Goal: Task Accomplishment & Management: Manage account settings

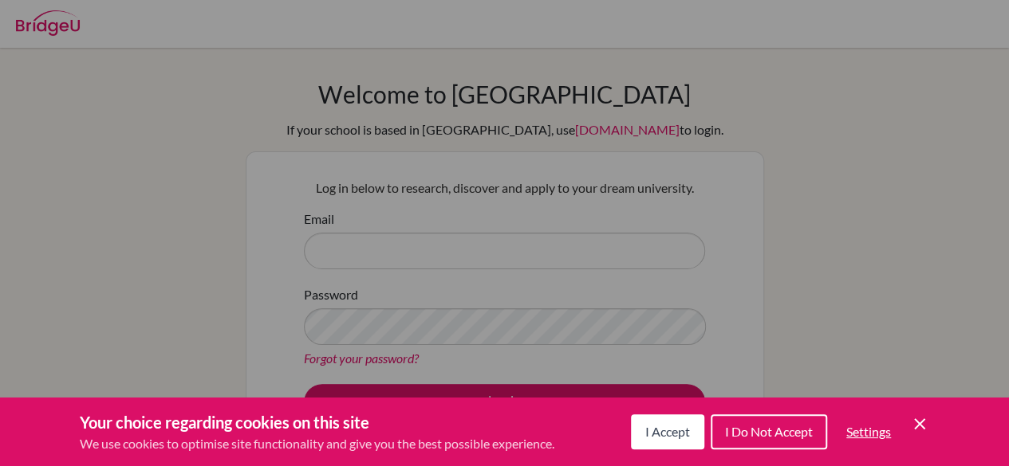
click at [662, 438] on span "I Accept" at bounding box center [667, 431] width 45 height 15
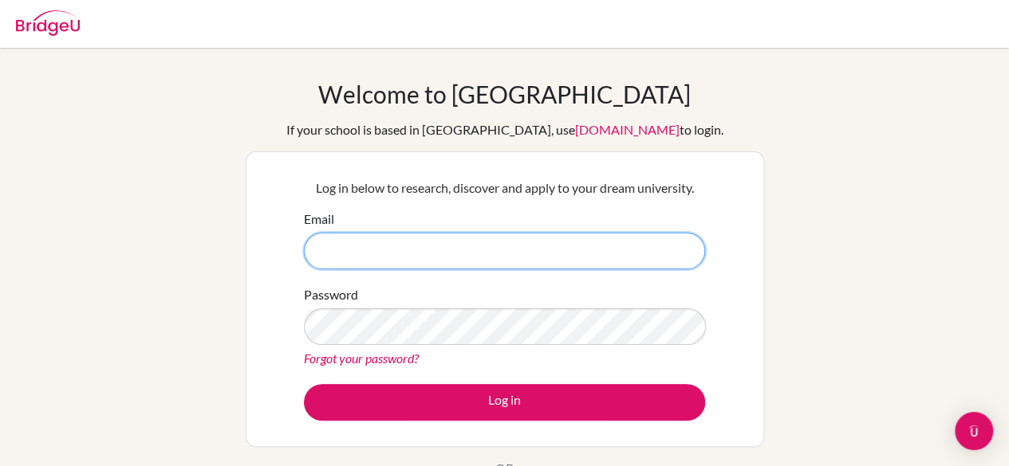
click at [456, 240] on input "Email" at bounding box center [504, 251] width 401 height 37
type input "yramasamy@student.dalat.org"
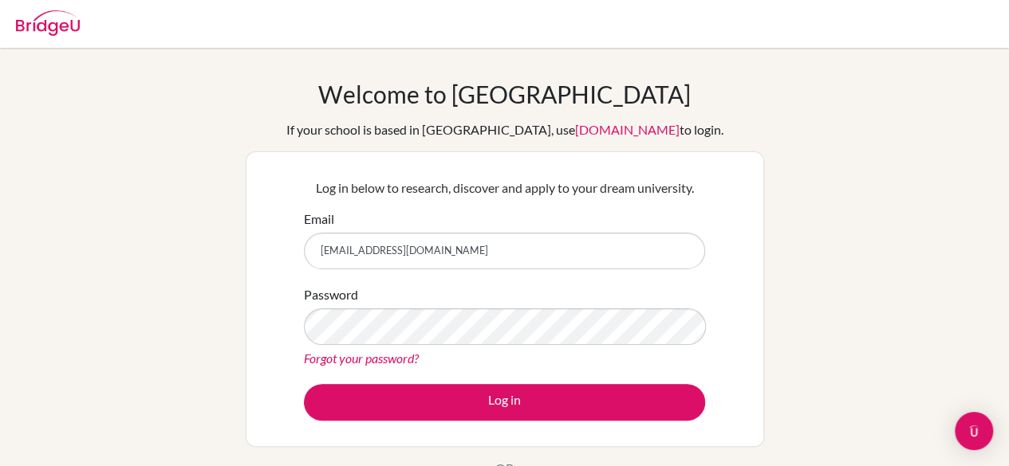
click at [359, 361] on link "Forgot your password?" at bounding box center [361, 358] width 115 height 15
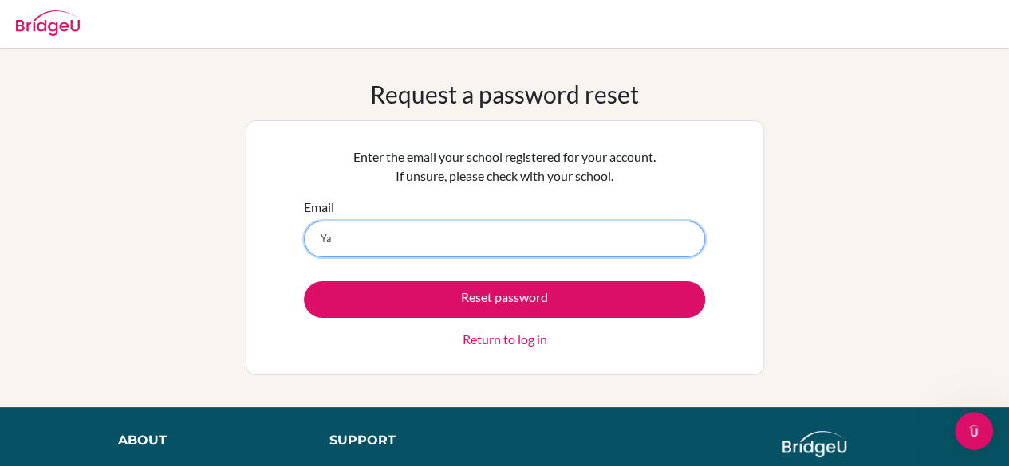
type input "Y"
click at [470, 250] on input "Email" at bounding box center [504, 239] width 401 height 37
type input "[EMAIL_ADDRESS][DOMAIN_NAME]"
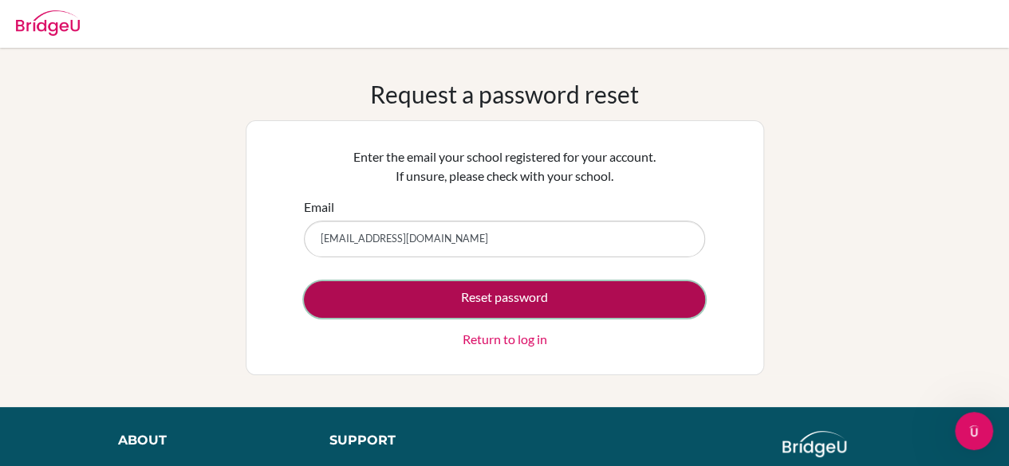
click at [466, 294] on button "Reset password" at bounding box center [504, 299] width 401 height 37
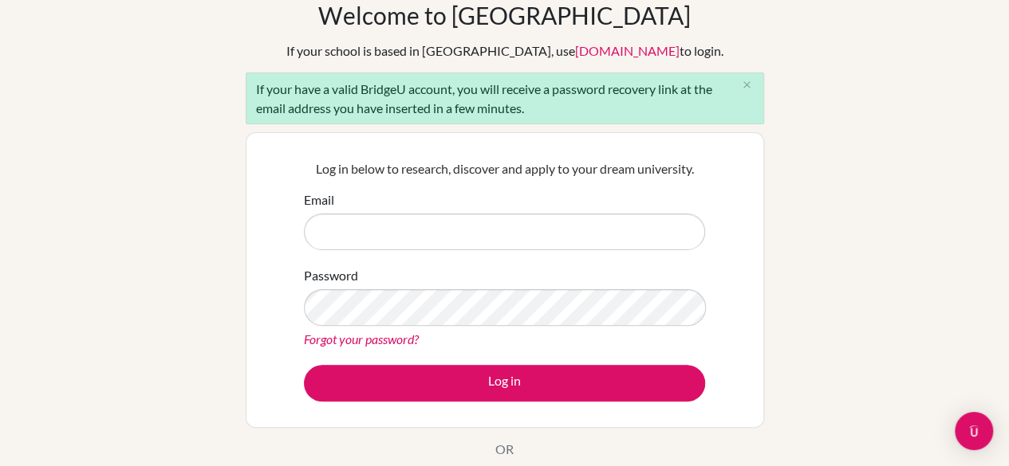
scroll to position [80, 0]
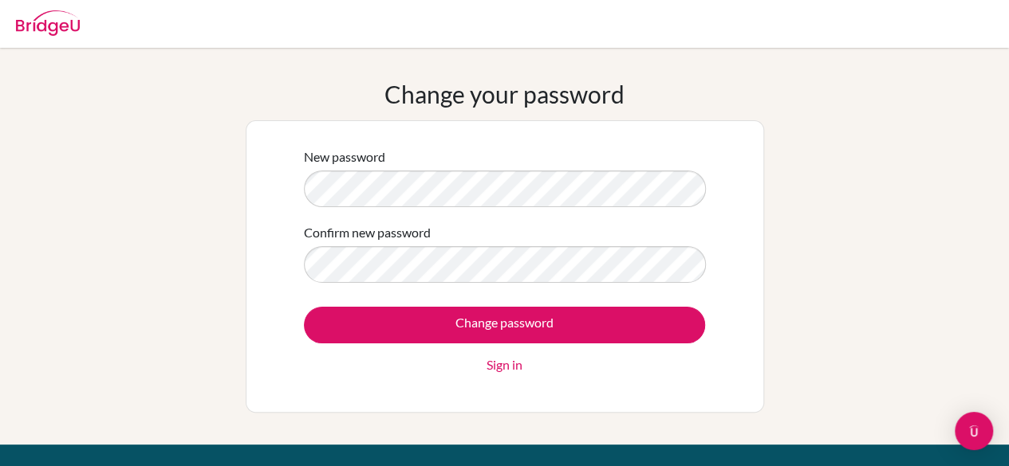
click at [304, 307] on input "Change password" at bounding box center [504, 325] width 401 height 37
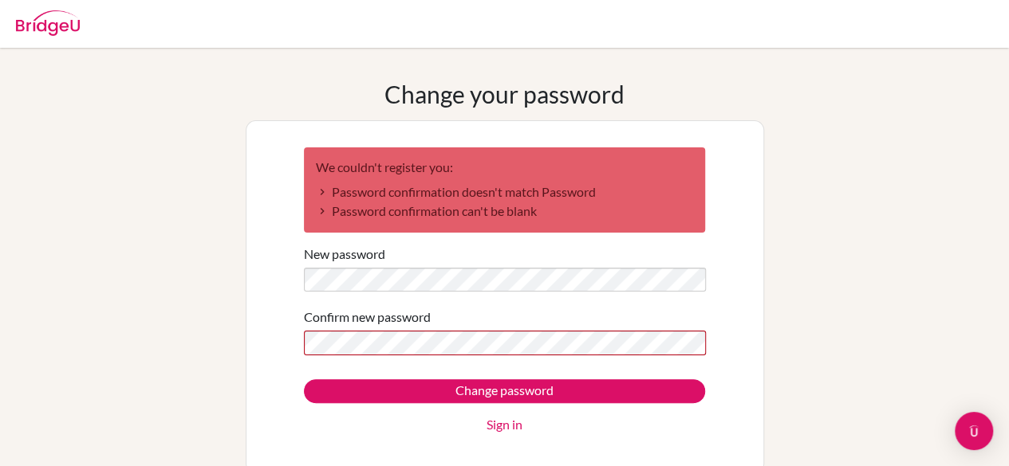
click at [304, 380] on input "Change password" at bounding box center [504, 392] width 401 height 24
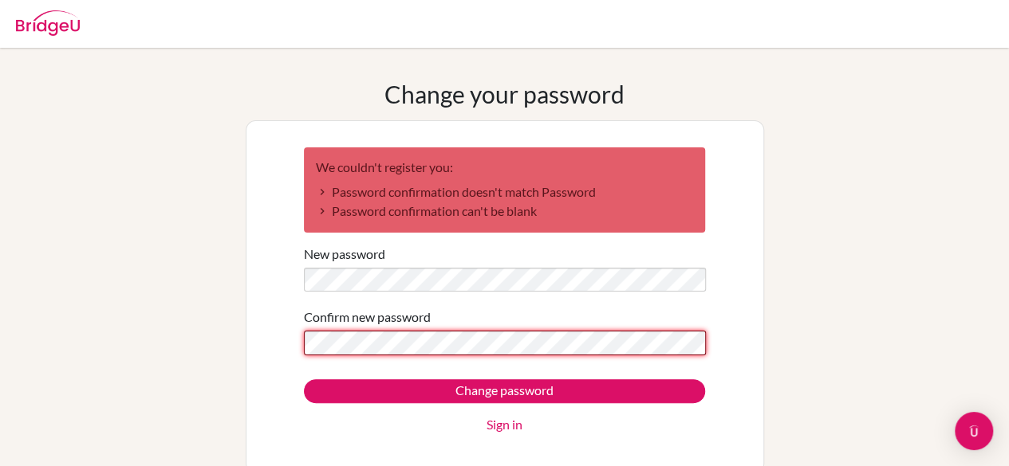
click at [304, 380] on input "Change password" at bounding box center [504, 392] width 401 height 24
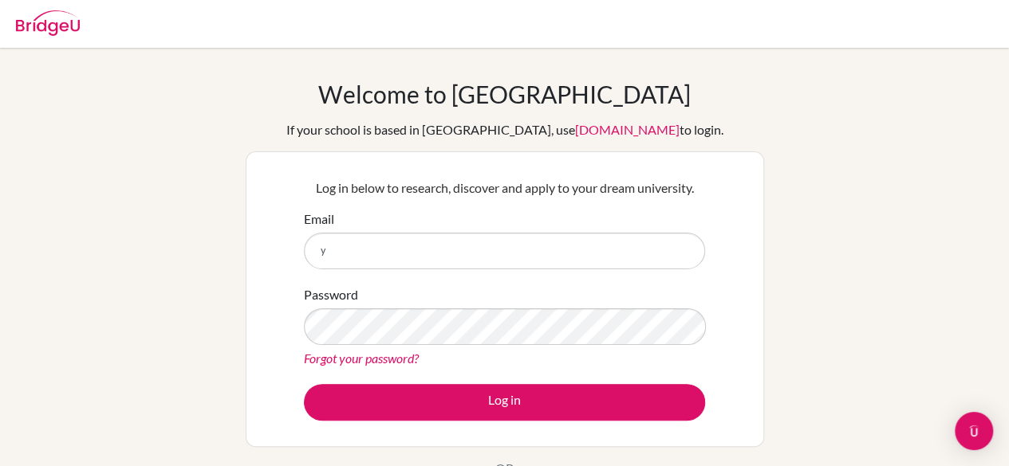
type input "[EMAIL_ADDRESS][DOMAIN_NAME]"
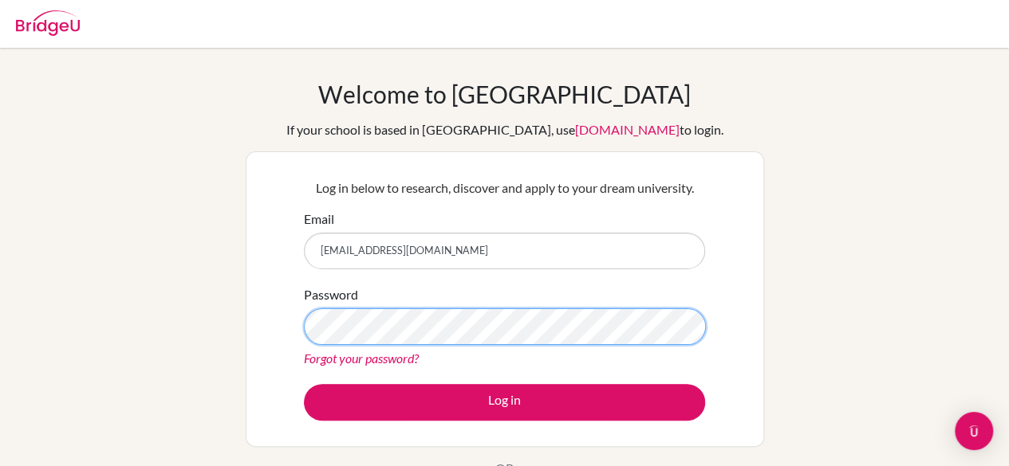
click at [304, 384] on button "Log in" at bounding box center [504, 402] width 401 height 37
